Goal: Information Seeking & Learning: Understand process/instructions

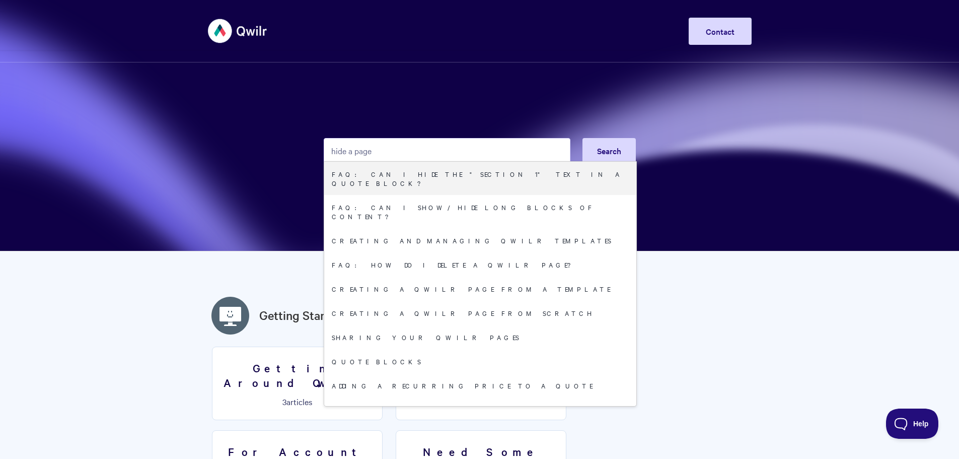
type input "hide a page"
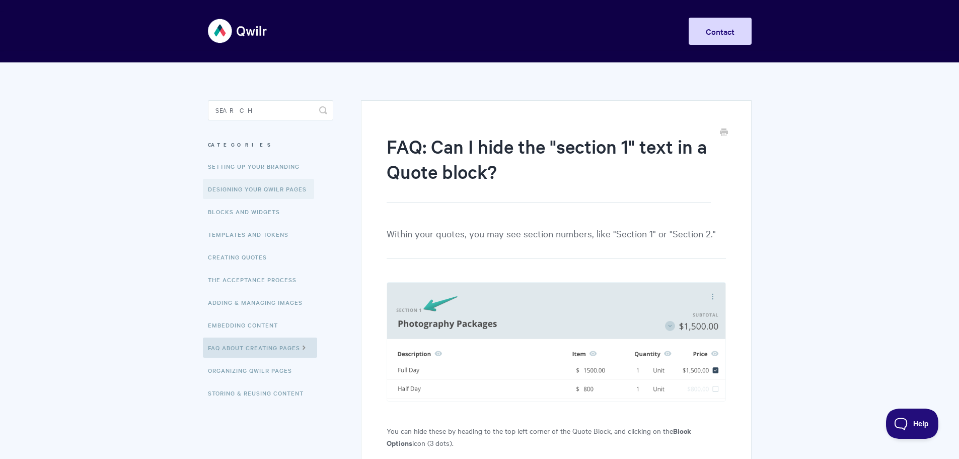
click at [283, 192] on link "Designing Your Qwilr Pages" at bounding box center [258, 189] width 111 height 20
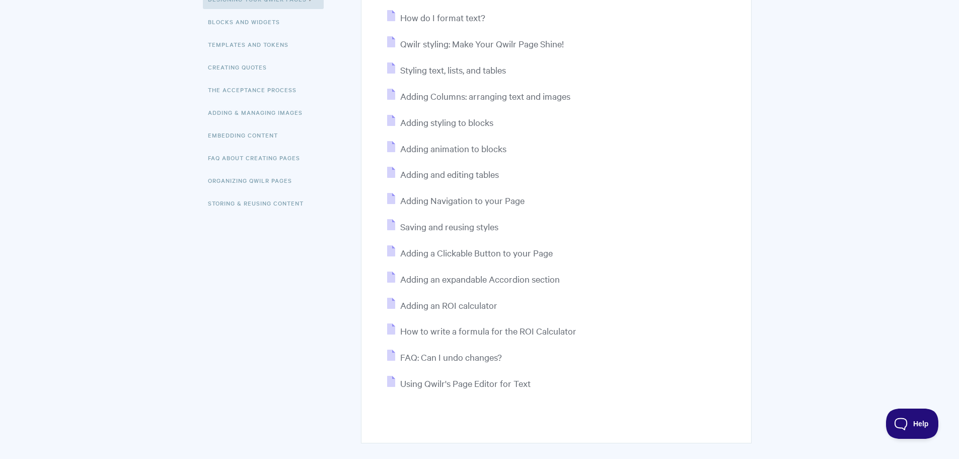
scroll to position [201, 0]
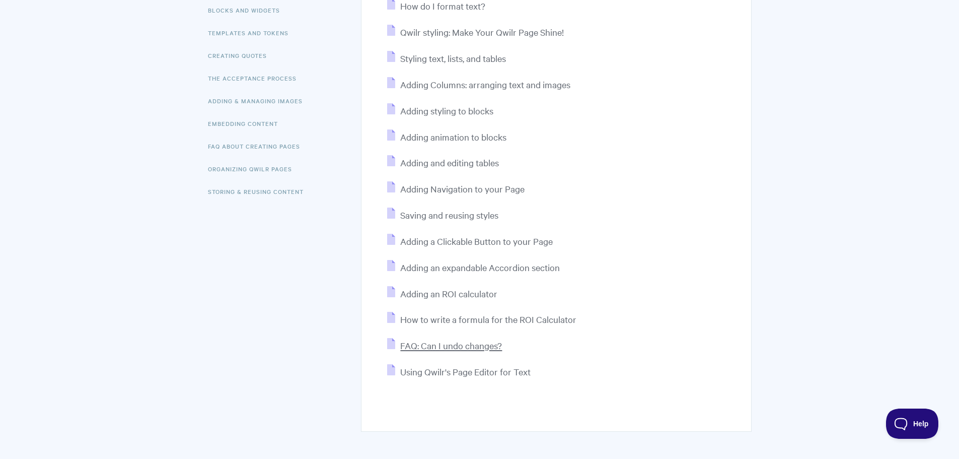
click at [471, 350] on span "FAQ: Can I undo changes?" at bounding box center [451, 345] width 102 height 12
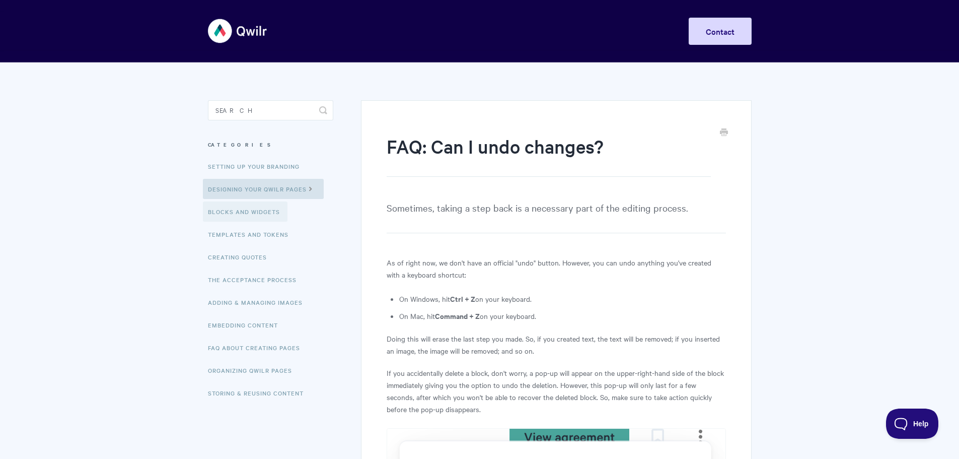
click at [247, 210] on link "Blocks and Widgets" at bounding box center [245, 211] width 85 height 20
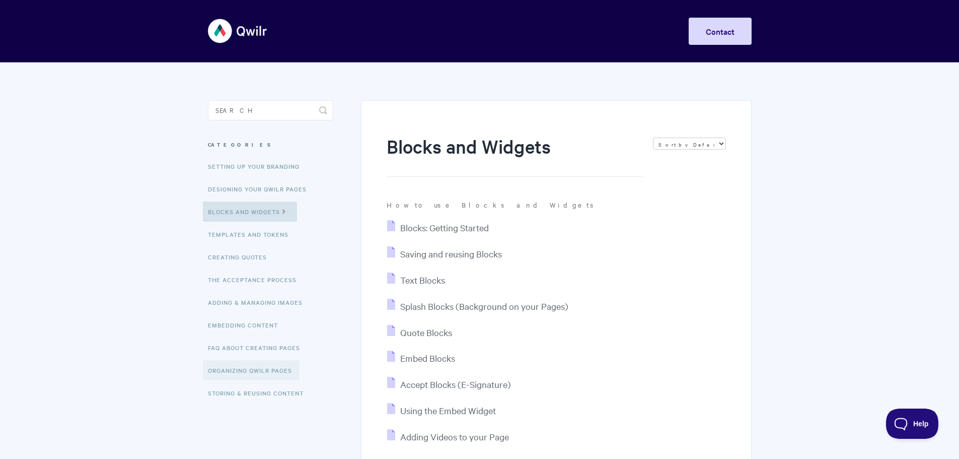
click at [243, 370] on link "Organizing Qwilr Pages" at bounding box center [251, 370] width 97 height 20
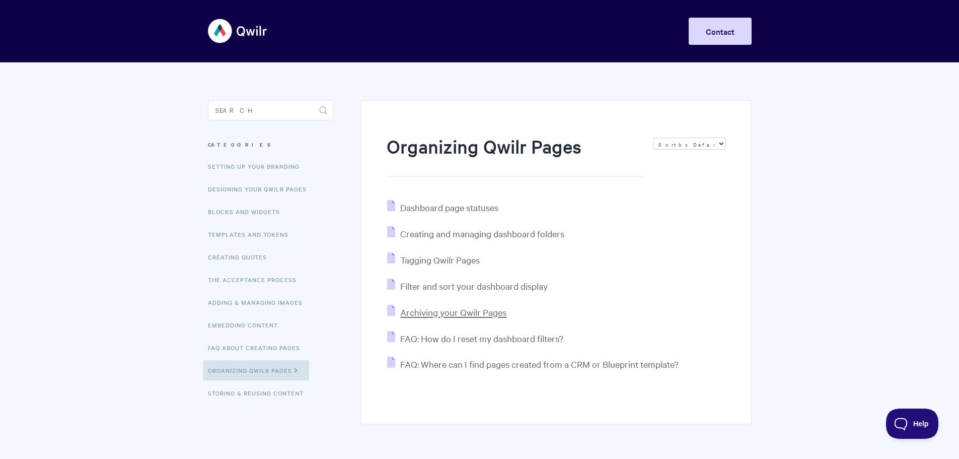
click at [464, 317] on span "Archiving your Qwilr Pages" at bounding box center [453, 312] width 106 height 12
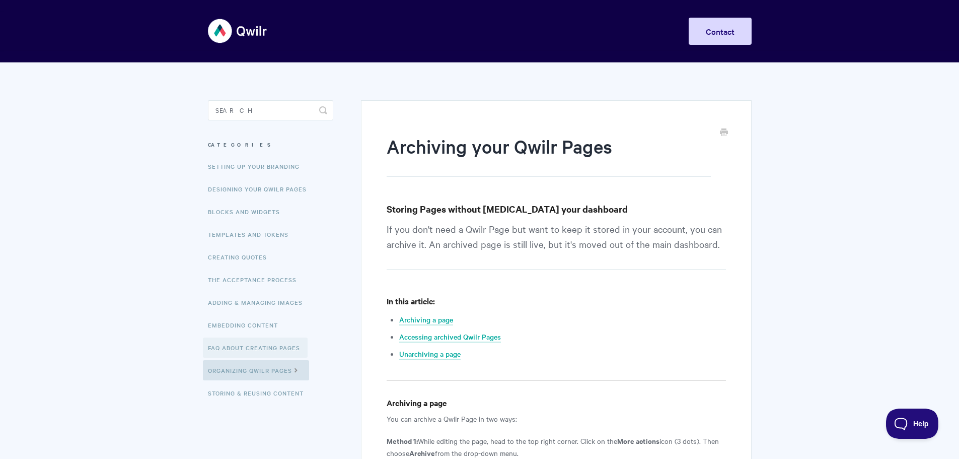
click at [253, 348] on link "FAQ About Creating Pages" at bounding box center [255, 347] width 105 height 20
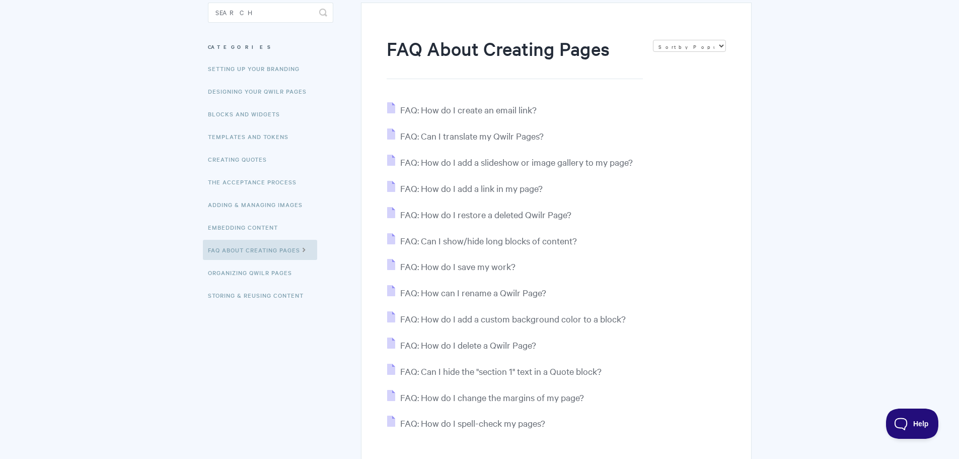
scroll to position [101, 0]
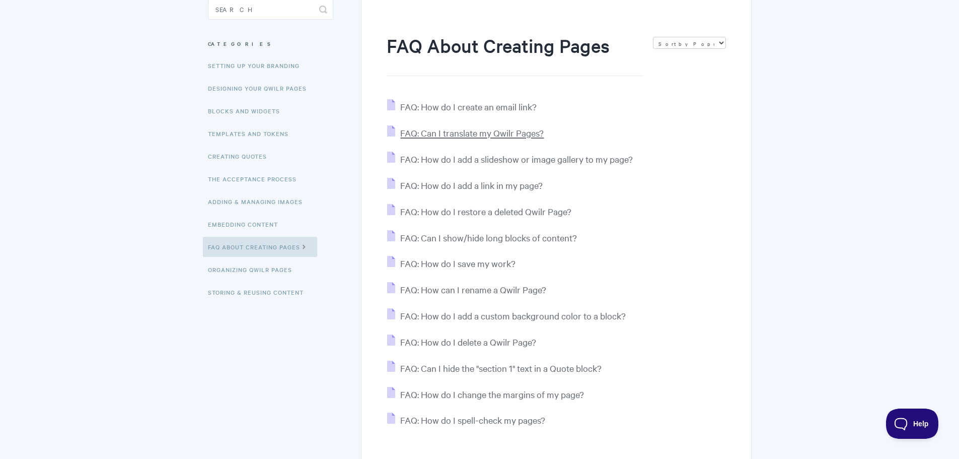
click at [475, 130] on span "FAQ: Can I translate my Qwilr Pages?" at bounding box center [472, 133] width 144 height 12
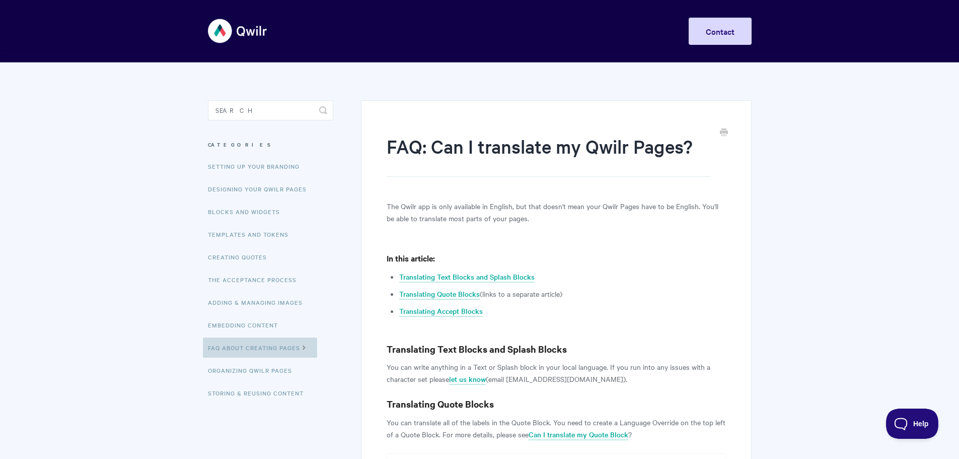
click at [246, 356] on link "FAQ About Creating Pages" at bounding box center [260, 347] width 114 height 20
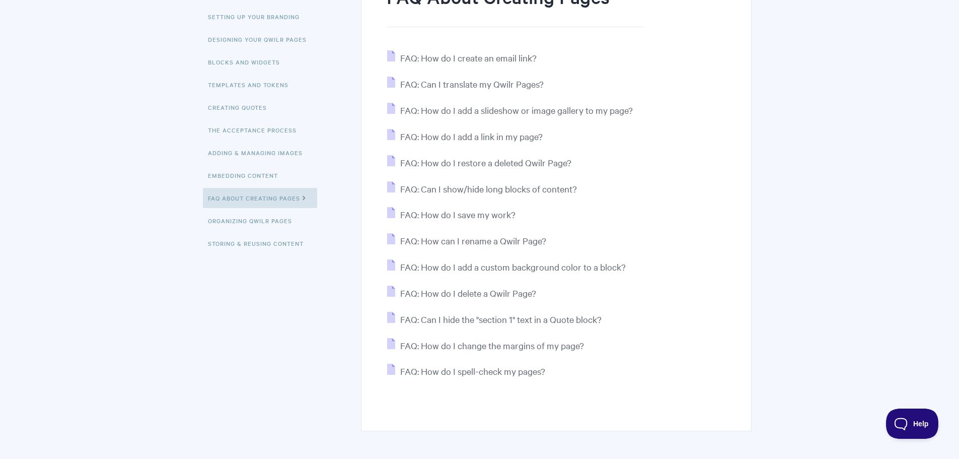
scroll to position [151, 0]
click at [525, 190] on span "FAQ: Can I show/hide long blocks of content?" at bounding box center [488, 187] width 177 height 12
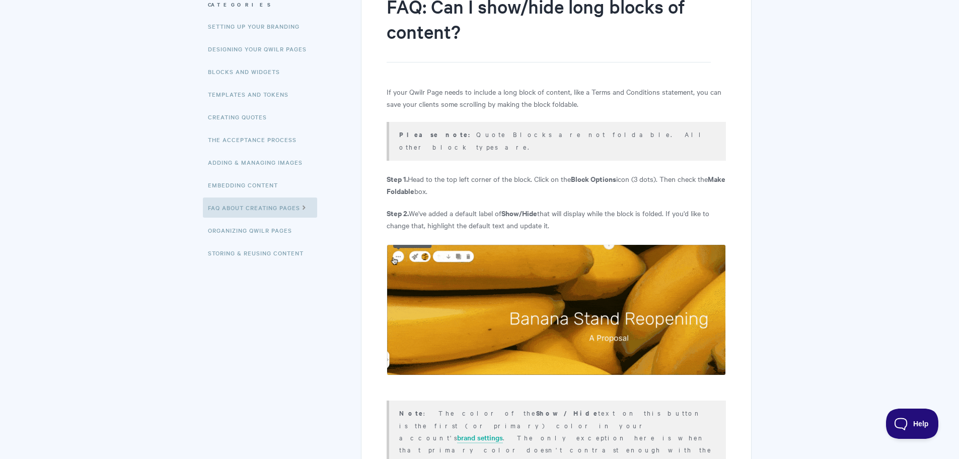
scroll to position [81, 0]
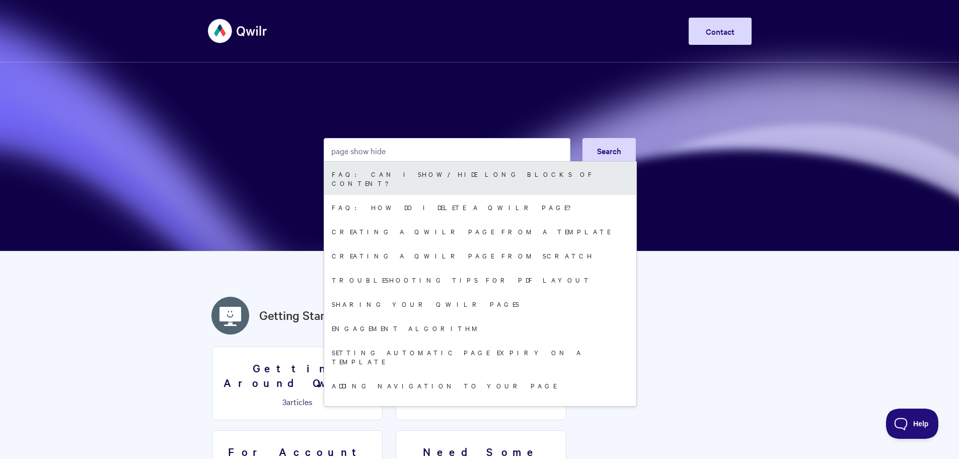
type input "page show hide"
click at [400, 177] on link "FAQ: Can I show/hide long blocks of content?" at bounding box center [480, 178] width 312 height 33
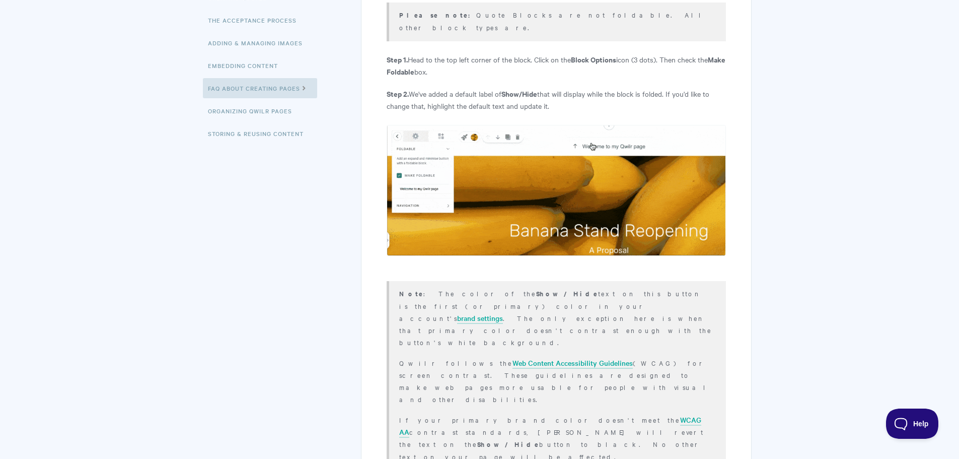
scroll to position [252, 0]
